Goal: Information Seeking & Learning: Check status

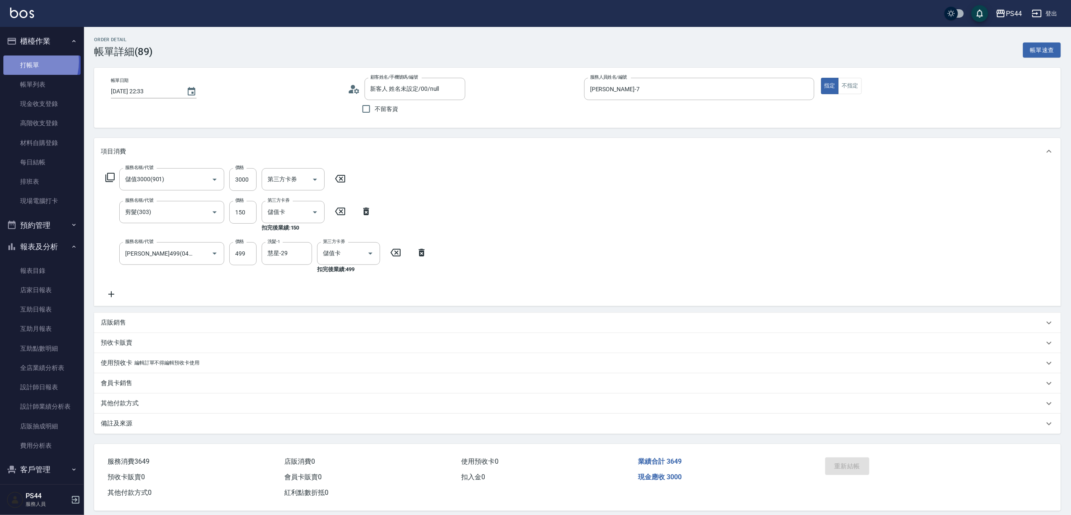
click at [23, 61] on link "打帳單" at bounding box center [41, 64] width 77 height 19
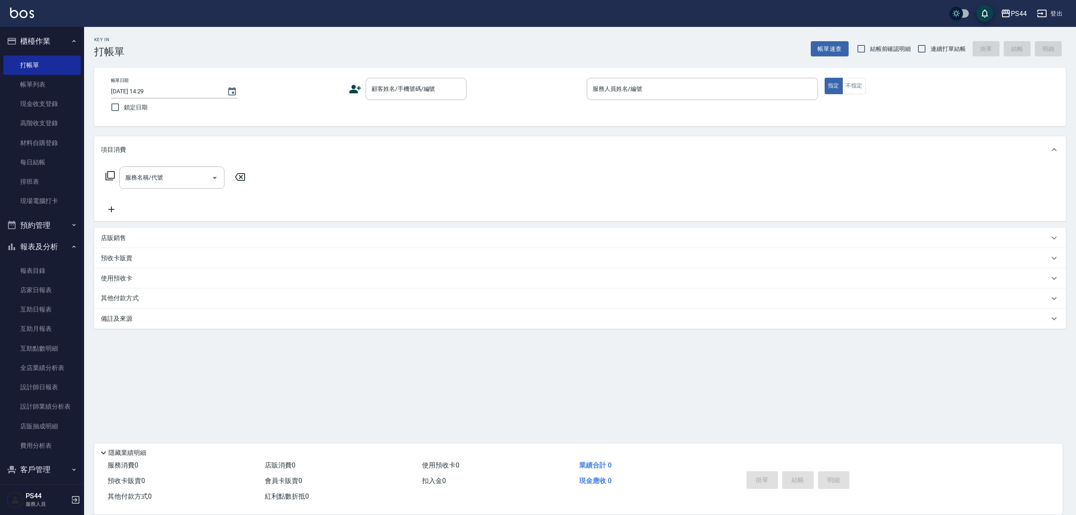
click at [720, 40] on div "Key In 打帳單 帳單速查 結帳前確認明細 連續打單結帳 掛單 結帳 明細" at bounding box center [575, 42] width 982 height 31
click at [38, 304] on link "互助日報表" at bounding box center [41, 309] width 77 height 19
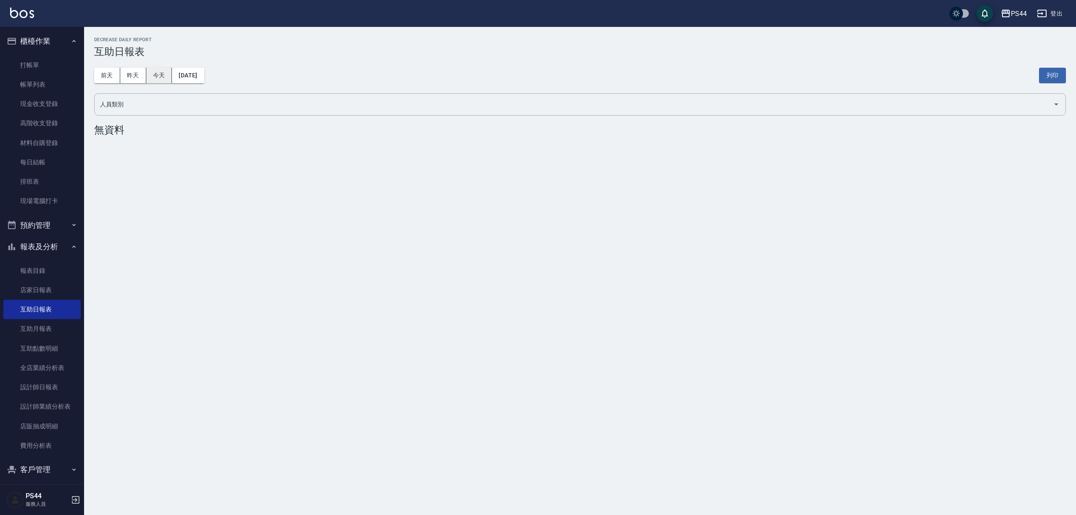
click at [167, 71] on button "今天" at bounding box center [159, 76] width 26 height 16
click at [192, 76] on button "[DATE]" at bounding box center [188, 76] width 32 height 16
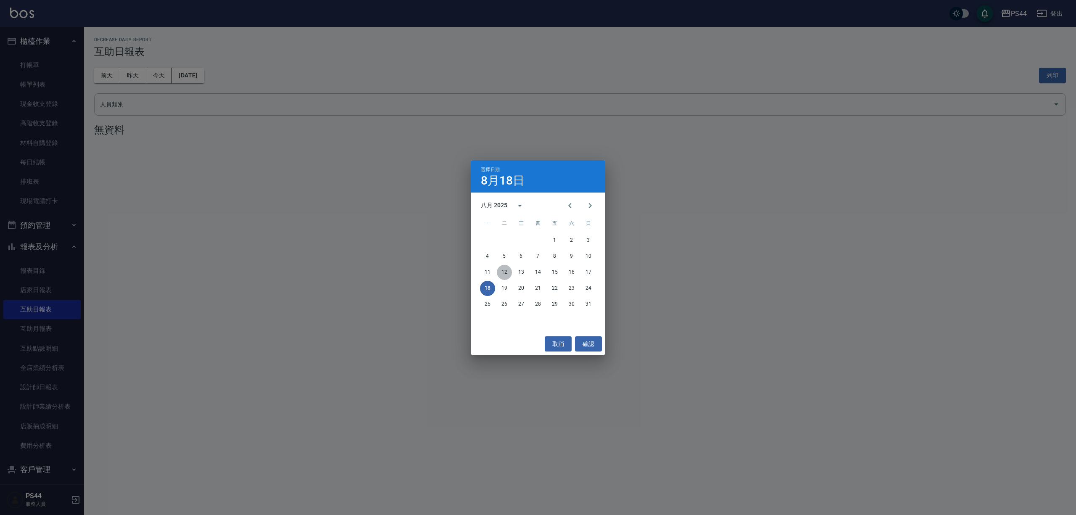
click at [508, 267] on button "12" at bounding box center [504, 272] width 15 height 15
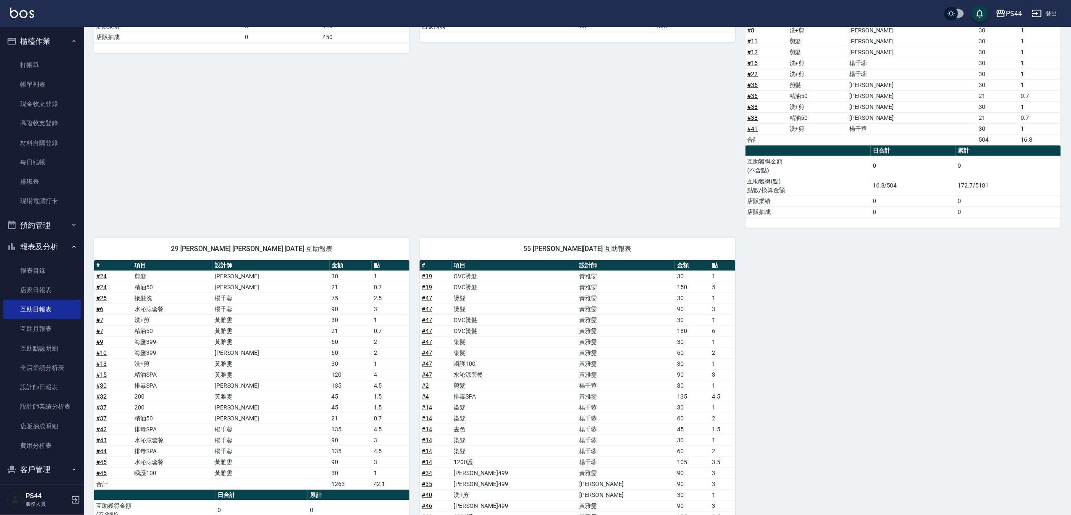
scroll to position [349, 0]
